Goal: Information Seeking & Learning: Learn about a topic

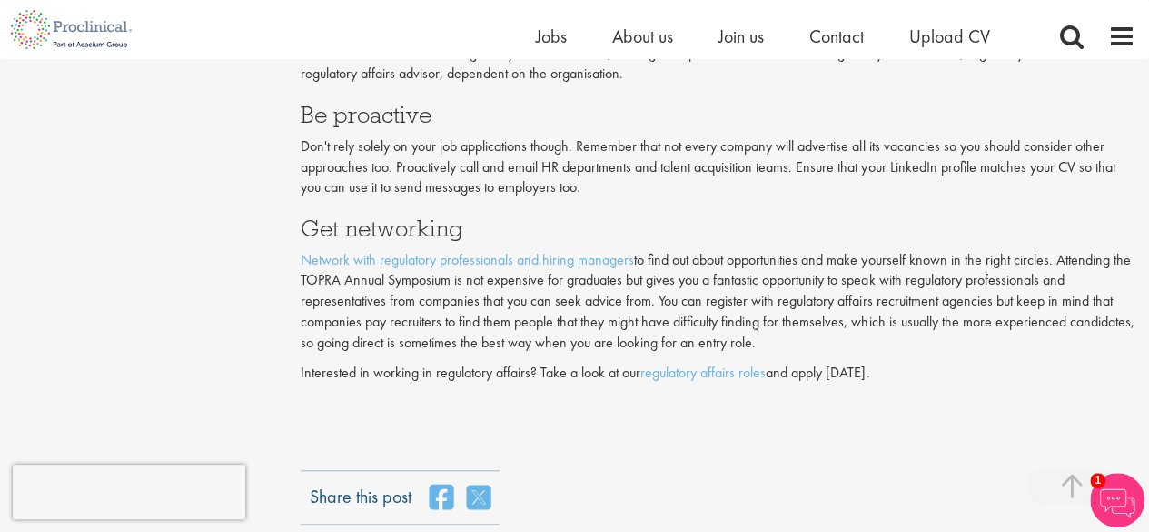
scroll to position [4122, 0]
click at [747, 372] on link "regulatory affairs roles" at bounding box center [703, 370] width 125 height 19
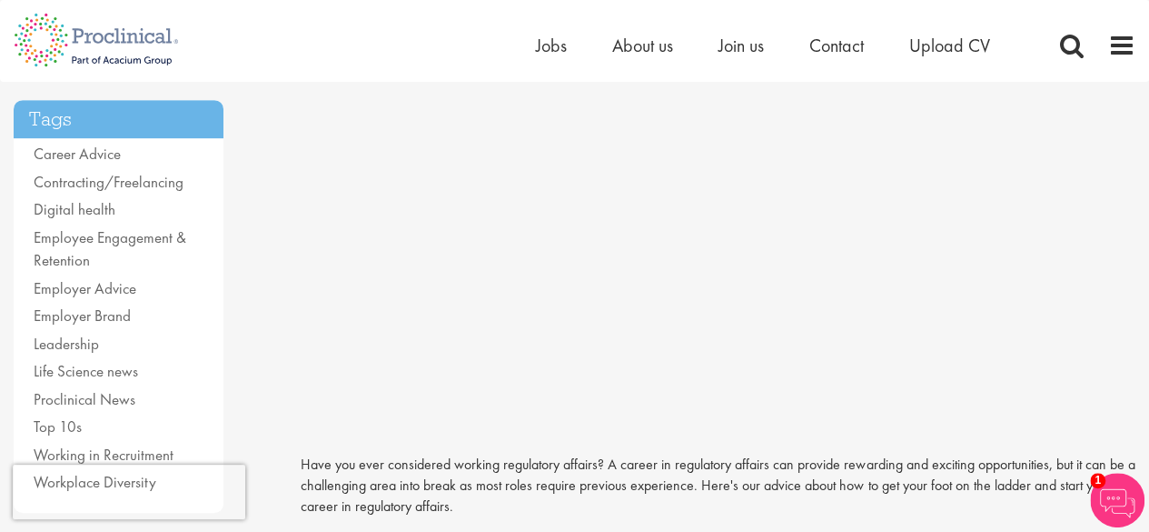
scroll to position [0, 0]
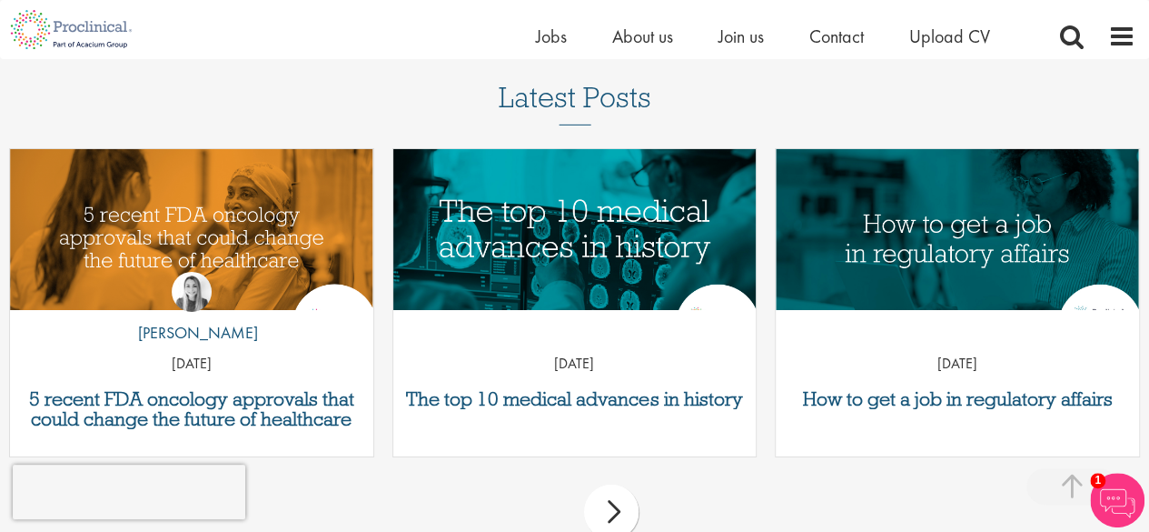
scroll to position [2883, 0]
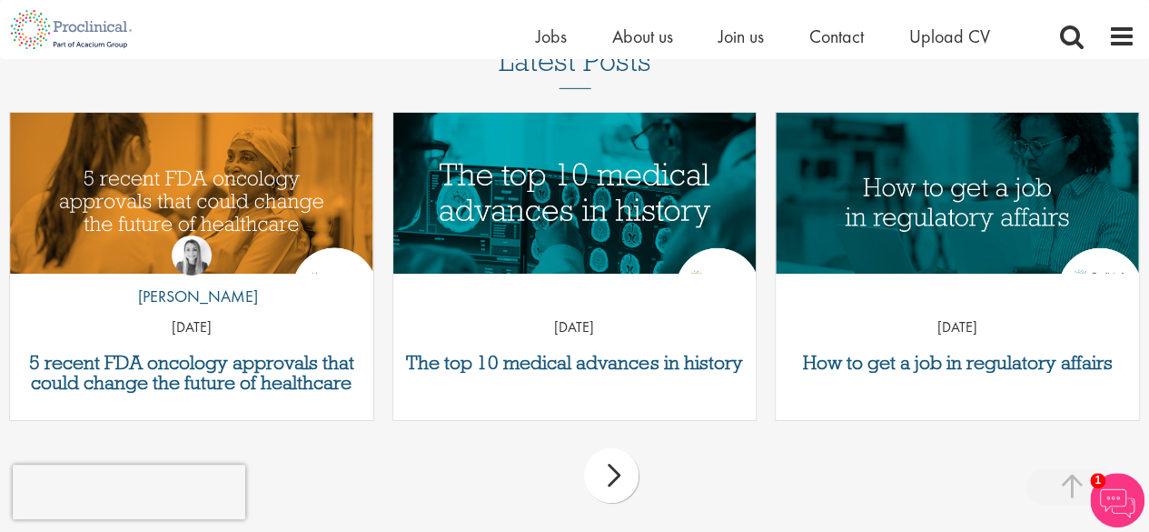
click at [614, 474] on div "next" at bounding box center [611, 475] width 55 height 55
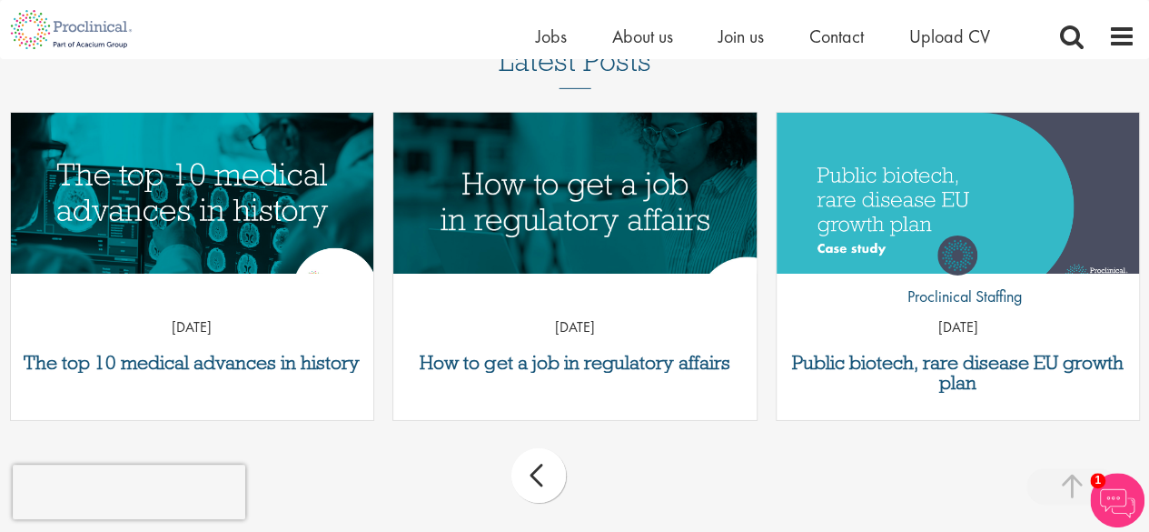
click at [563, 223] on img "Link to a post" at bounding box center [574, 207] width 435 height 226
